Goal: Task Accomplishment & Management: Manage account settings

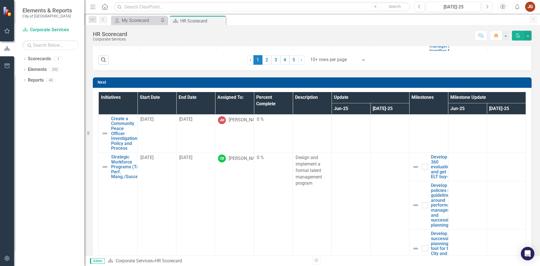
scroll to position [338, 0]
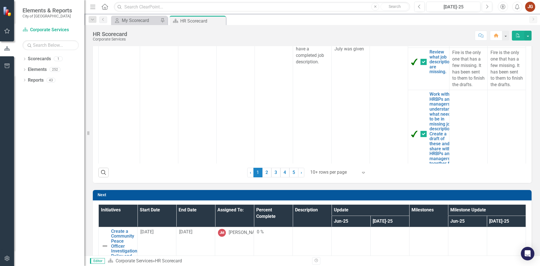
drag, startPoint x: 101, startPoint y: 172, endPoint x: 154, endPoint y: 179, distance: 53.8
click at [101, 172] on icon "Search" at bounding box center [103, 172] width 6 height 5
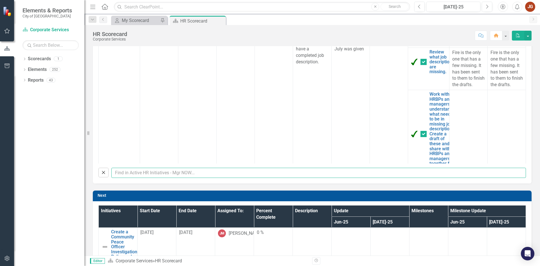
click at [151, 175] on input "text" at bounding box center [318, 173] width 415 height 10
type input "[PERSON_NAME]"
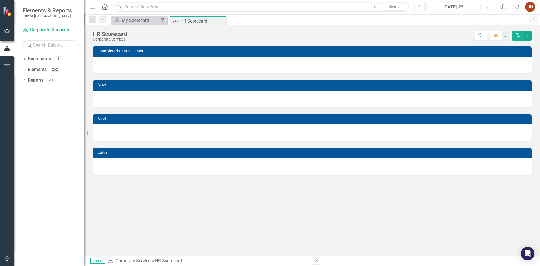
scroll to position [0, 0]
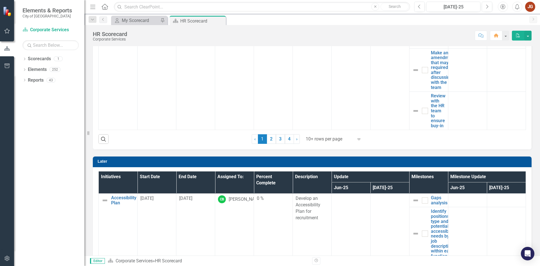
scroll to position [619, 0]
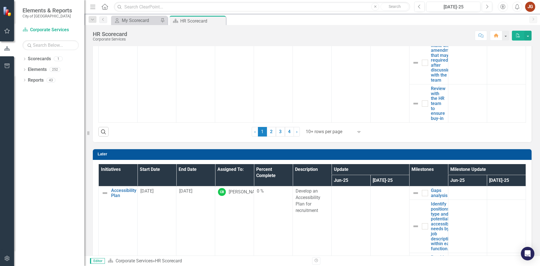
click at [320, 136] on div "10+ rows per page" at bounding box center [329, 132] width 53 height 10
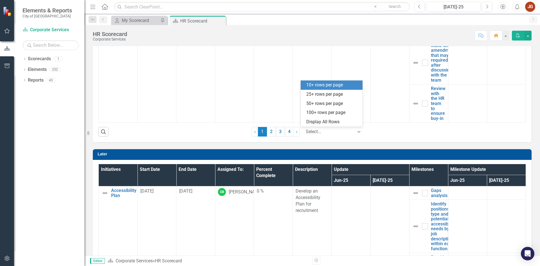
click at [325, 122] on div "Display All Rows" at bounding box center [332, 122] width 53 height 6
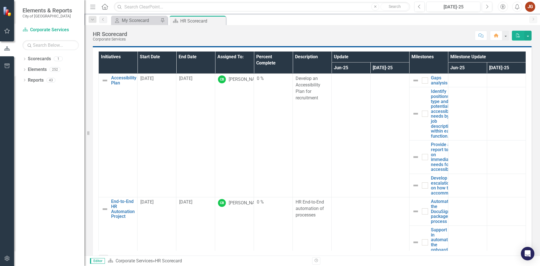
scroll to position [752, 0]
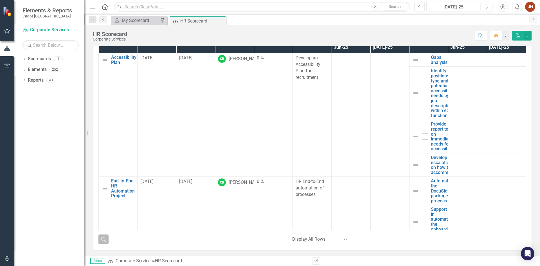
click at [105, 240] on icon "button" at bounding box center [103, 239] width 5 height 5
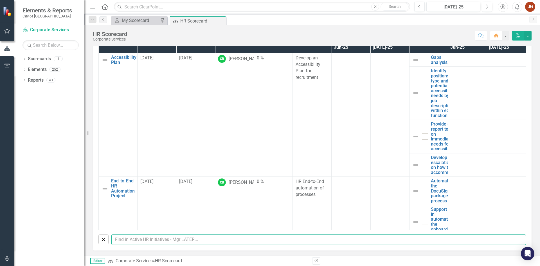
click at [147, 240] on input "text" at bounding box center [318, 239] width 415 height 10
type input "erin"
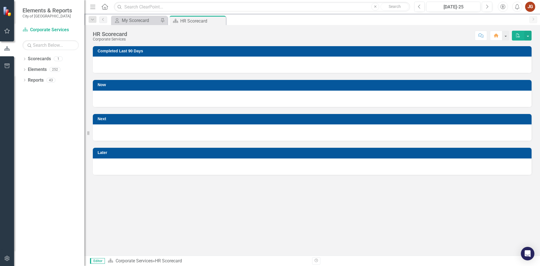
scroll to position [0, 0]
click at [165, 6] on input "text" at bounding box center [262, 7] width 296 height 10
type input "erin"
click at [388, 7] on link "Search" at bounding box center [395, 7] width 28 height 8
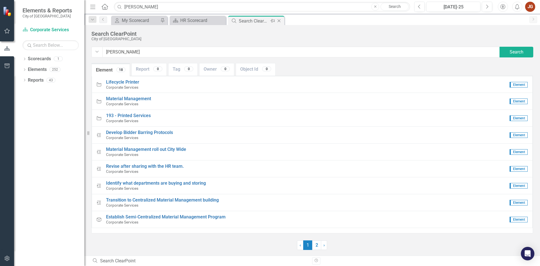
click at [278, 20] on icon "Close" at bounding box center [279, 21] width 6 height 5
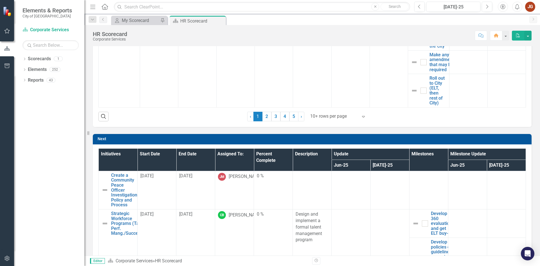
scroll to position [394, 0]
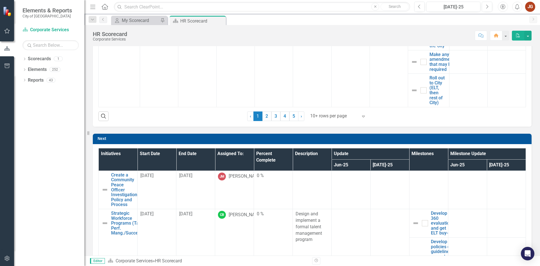
click at [328, 116] on div at bounding box center [334, 116] width 48 height 8
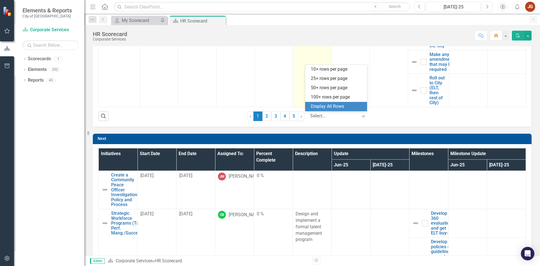
drag, startPoint x: 328, startPoint y: 108, endPoint x: 323, endPoint y: 105, distance: 5.3
click at [327, 107] on div "Display All Rows" at bounding box center [337, 106] width 53 height 6
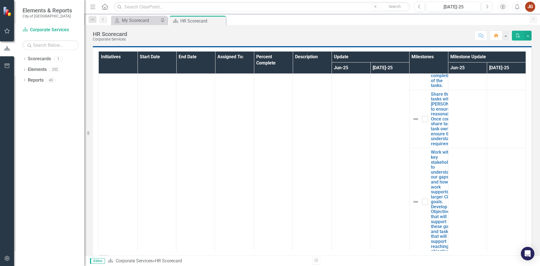
scroll to position [752, 0]
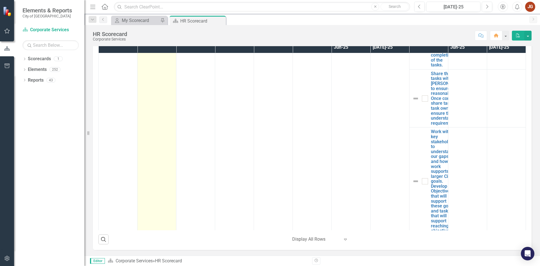
drag, startPoint x: 101, startPoint y: 238, endPoint x: 145, endPoint y: 221, distance: 47.5
click at [101, 238] on icon "Search" at bounding box center [103, 239] width 6 height 5
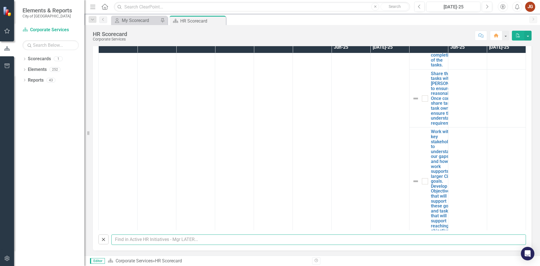
click at [133, 240] on input "text" at bounding box center [318, 239] width 415 height 10
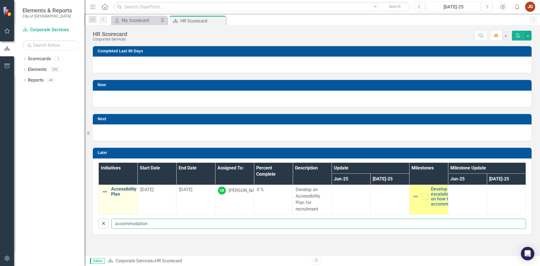
type input "accommodation"
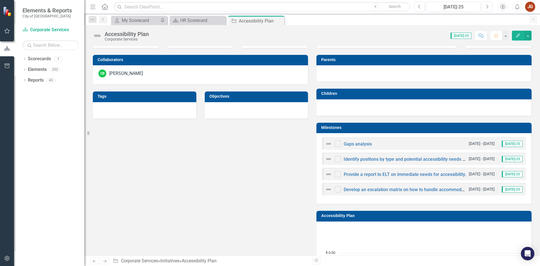
scroll to position [231, 0]
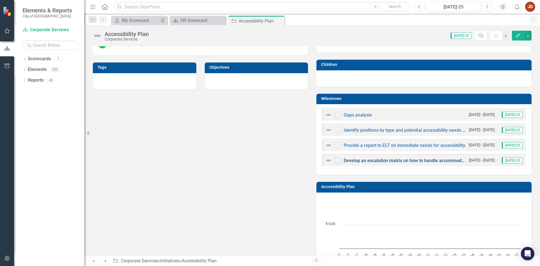
click at [364, 161] on link "Develop an escalation matrix on how to handle accommodations" at bounding box center [409, 160] width 130 height 5
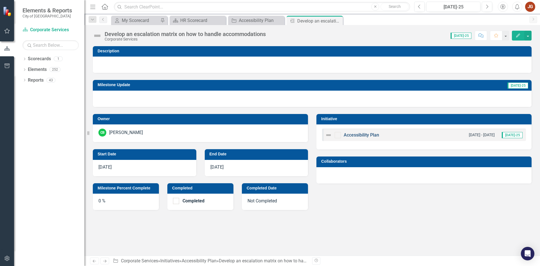
click at [363, 136] on link "Accessibility Plan" at bounding box center [361, 134] width 35 height 5
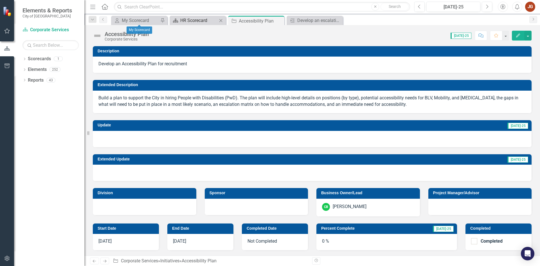
click at [190, 18] on div "HR Scorecard" at bounding box center [198, 20] width 37 height 7
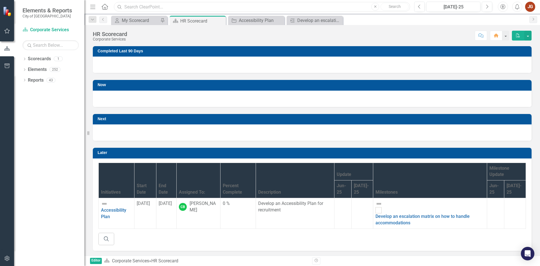
click at [169, 8] on input "text" at bounding box center [262, 7] width 296 height 10
click at [172, 6] on input "text" at bounding box center [262, 7] width 296 height 10
type input "accommodation"
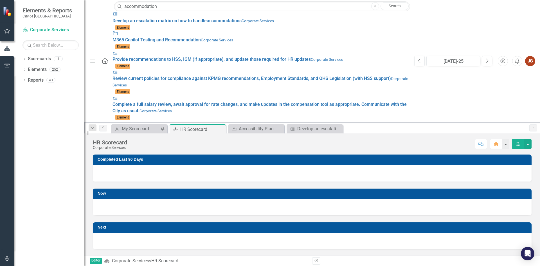
click at [221, 215] on div "Next" at bounding box center [312, 232] width 447 height 34
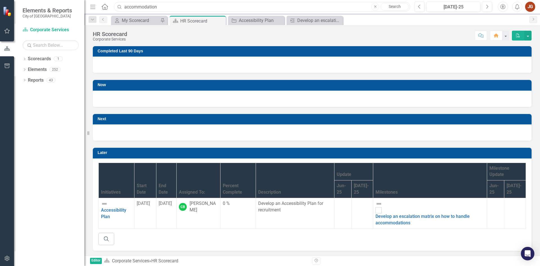
click at [167, 5] on input "accommodation" at bounding box center [262, 7] width 296 height 10
click at [214, 114] on div "Next" at bounding box center [312, 119] width 439 height 10
click at [437, 214] on link "Develop an escalation matrix on how to handle accommodations" at bounding box center [423, 220] width 94 height 12
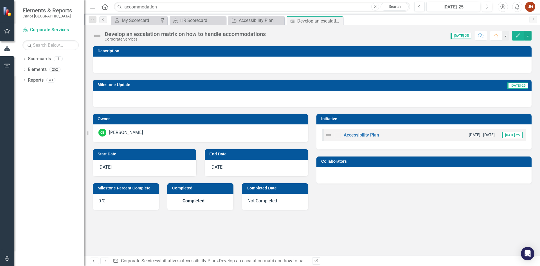
click at [218, 129] on div "CB Celia Beaudry" at bounding box center [200, 133] width 204 height 8
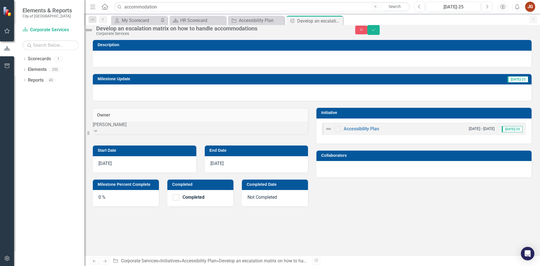
click at [301, 134] on div "Expand" at bounding box center [200, 131] width 215 height 6
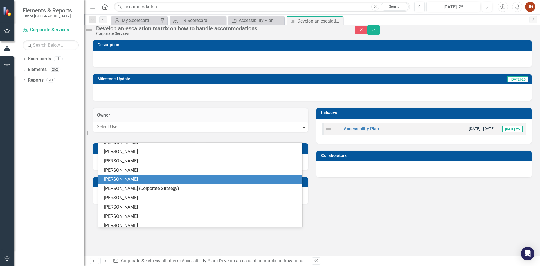
scroll to position [129, 0]
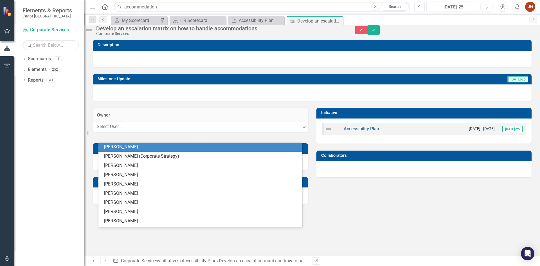
click at [313, 121] on div "Initiative Accessibility Plan 1/1/27 - 12/31/27 Jul-25" at bounding box center [424, 122] width 224 height 42
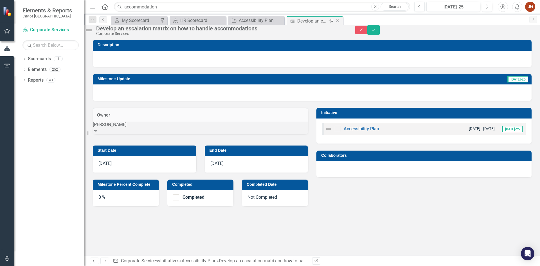
click at [337, 21] on icon at bounding box center [337, 20] width 3 height 3
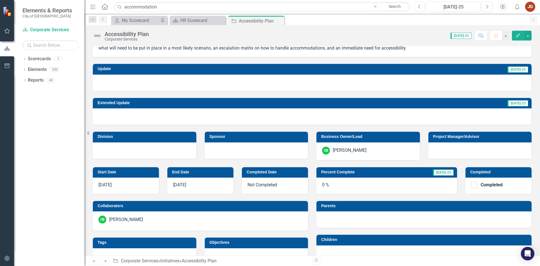
scroll to position [141, 0]
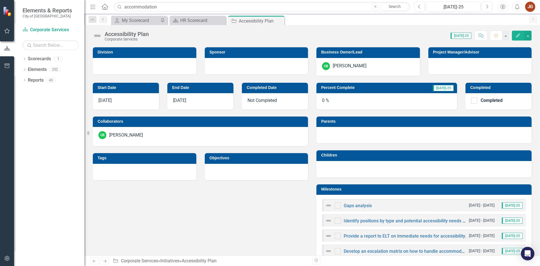
click at [166, 133] on div "CB Celia Beaudry" at bounding box center [200, 135] width 204 height 8
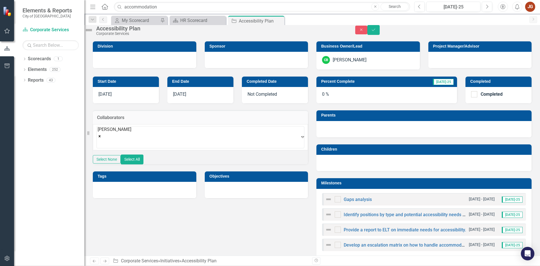
click at [131, 141] on div "[PERSON_NAME]" at bounding box center [115, 137] width 34 height 22
click at [306, 112] on div "Collaborators 158 results available. Use Up and Down to choose options, press E…" at bounding box center [201, 133] width 224 height 61
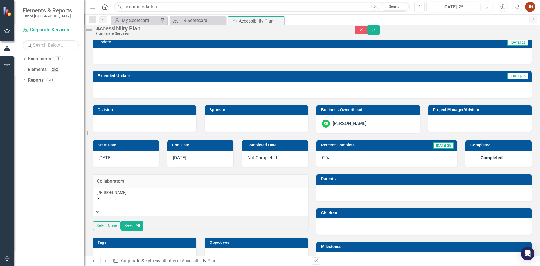
scroll to position [84, 0]
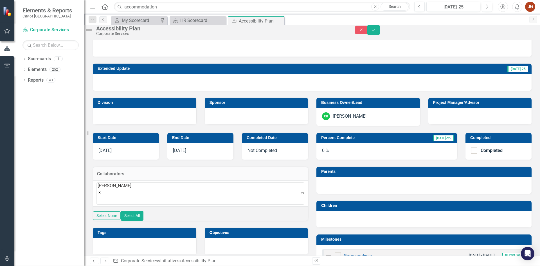
click at [131, 199] on div "[PERSON_NAME]" at bounding box center [115, 194] width 34 height 22
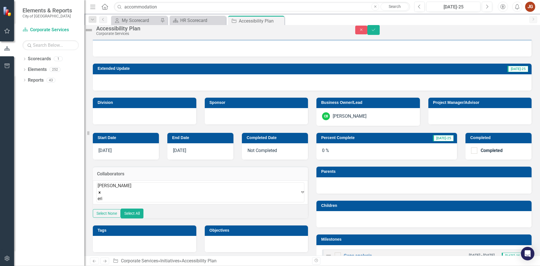
type input "erin"
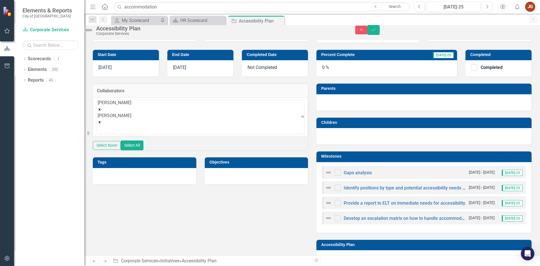
scroll to position [169, 0]
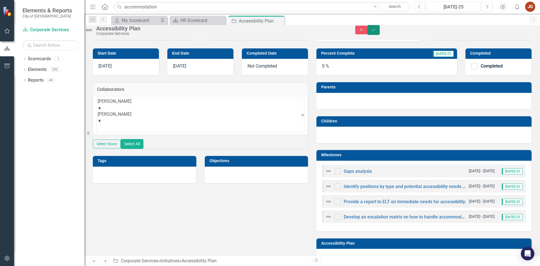
click at [380, 33] on button "Save" at bounding box center [373, 30] width 12 height 10
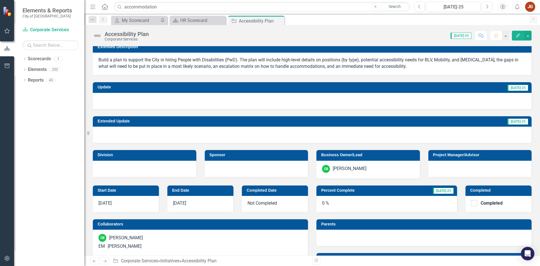
scroll to position [0, 0]
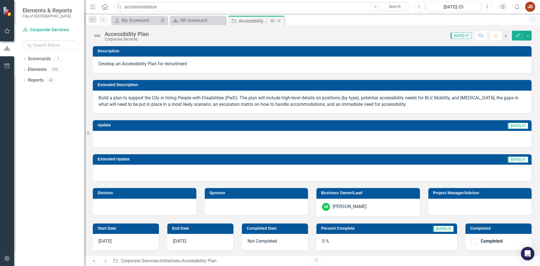
click at [280, 21] on icon "Close" at bounding box center [279, 21] width 6 height 5
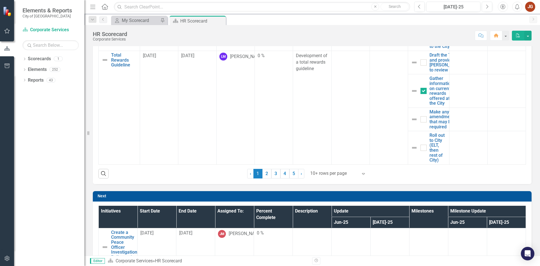
scroll to position [338, 0]
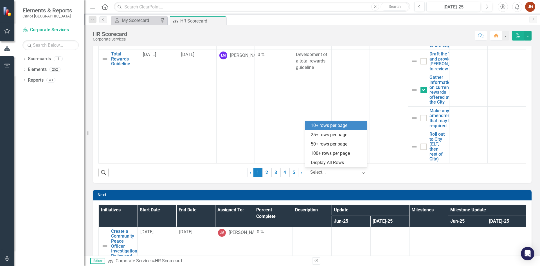
click at [317, 172] on div at bounding box center [334, 172] width 48 height 8
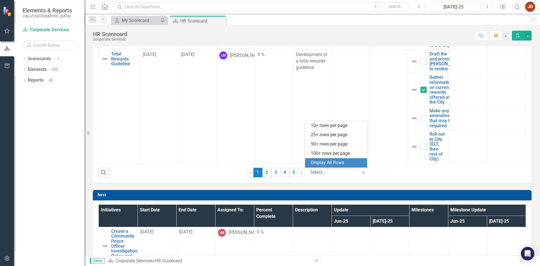
click at [325, 162] on div "Display All Rows" at bounding box center [337, 162] width 53 height 6
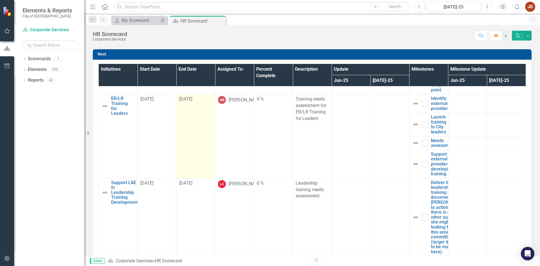
scroll to position [1407, 0]
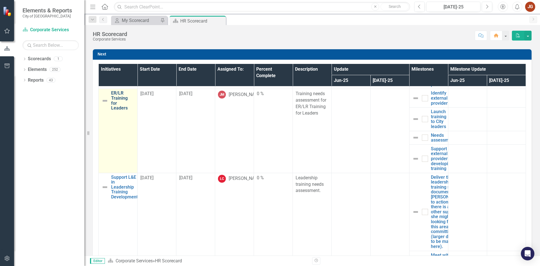
click at [122, 110] on link "ER/LR Training for Leaders" at bounding box center [122, 101] width 23 height 20
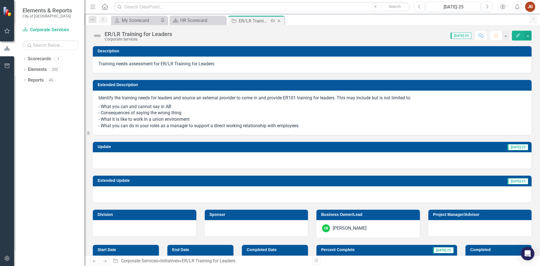
click at [280, 20] on icon "Close" at bounding box center [279, 21] width 6 height 5
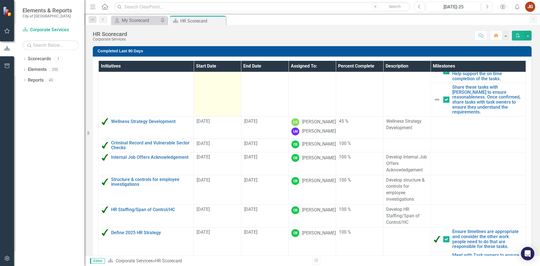
scroll to position [281, 0]
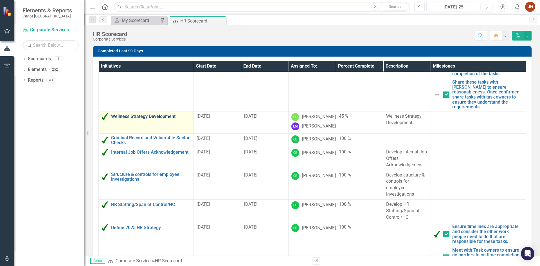
click at [158, 114] on link "Wellness Strategy Development" at bounding box center [151, 116] width 80 height 5
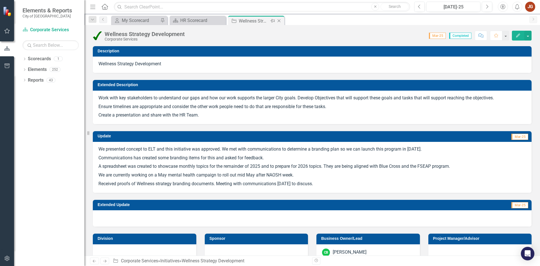
click at [280, 21] on icon "Close" at bounding box center [279, 21] width 6 height 5
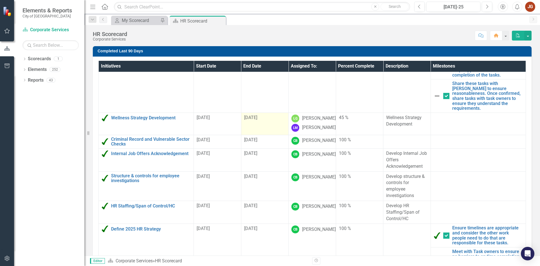
scroll to position [281, 0]
